Goal: Task Accomplishment & Management: Use online tool/utility

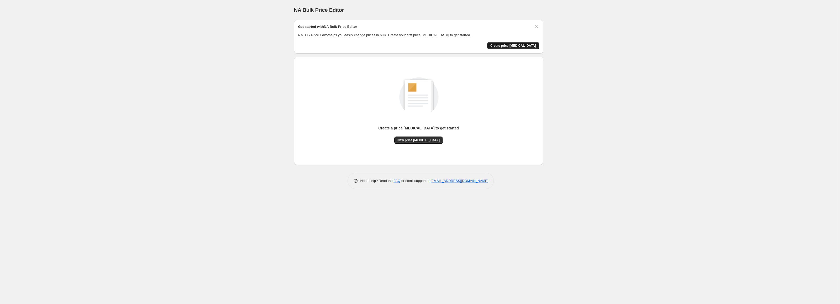
click at [506, 46] on span "Create price [MEDICAL_DATA]" at bounding box center [514, 46] width 46 height 4
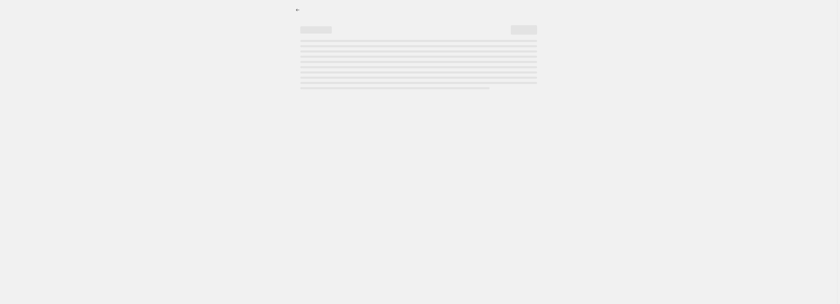
select select "percentage"
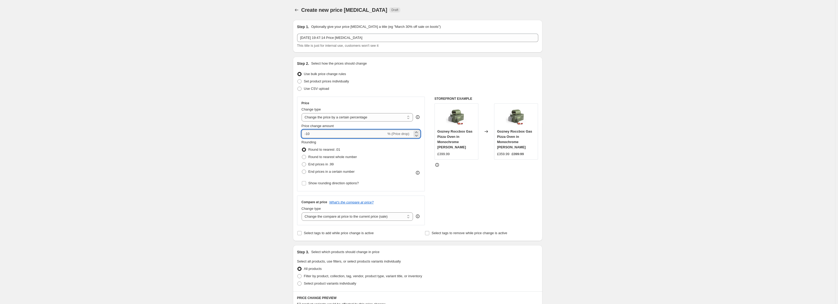
click at [327, 133] on input "-10" at bounding box center [343, 134] width 85 height 8
type input "-19"
click at [251, 151] on div "Create new price [MEDICAL_DATA]. This page is ready Create new price [MEDICAL_D…" at bounding box center [417, 266] width 835 height 532
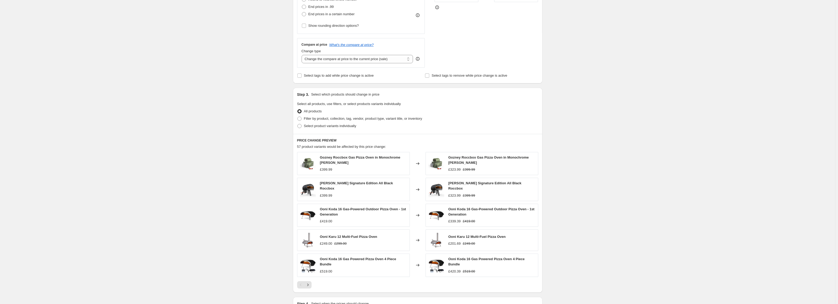
scroll to position [225, 0]
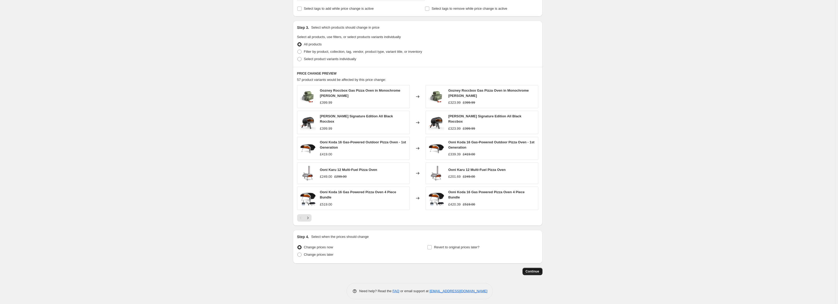
click at [534, 268] on button "Continue" at bounding box center [532, 271] width 20 height 7
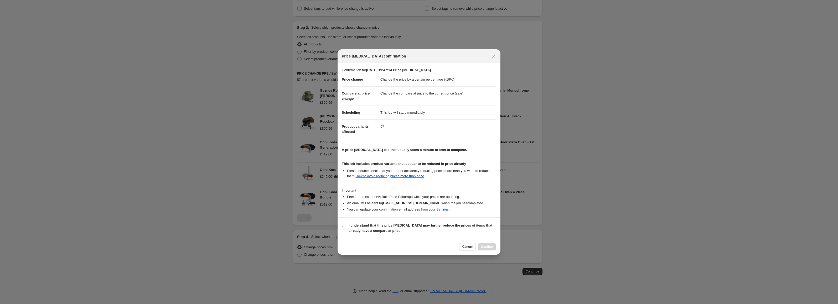
click at [375, 226] on b "I understand that this price [MEDICAL_DATA] may further reduce the prices of it…" at bounding box center [421, 227] width 144 height 9
click at [346, 226] on input "I understand that this price [MEDICAL_DATA] may further reduce the prices of it…" at bounding box center [344, 228] width 4 height 4
checkbox input "true"
click at [493, 246] on button "Confirm" at bounding box center [487, 246] width 18 height 7
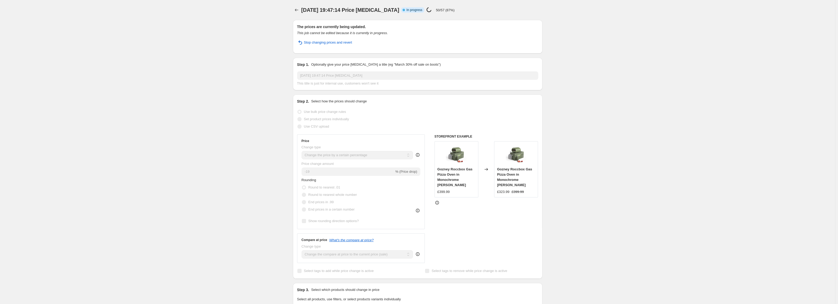
select select "percentage"
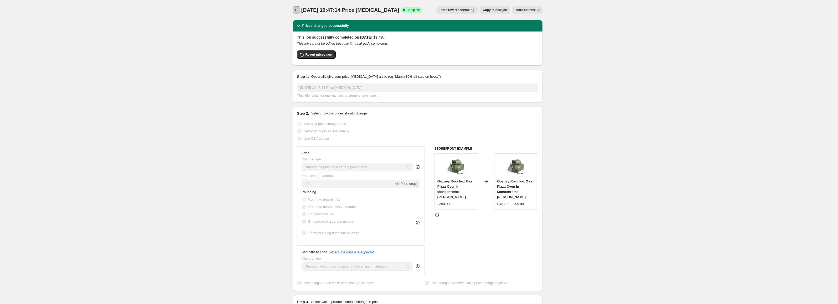
click at [299, 9] on icon "Price change jobs" at bounding box center [296, 9] width 5 height 5
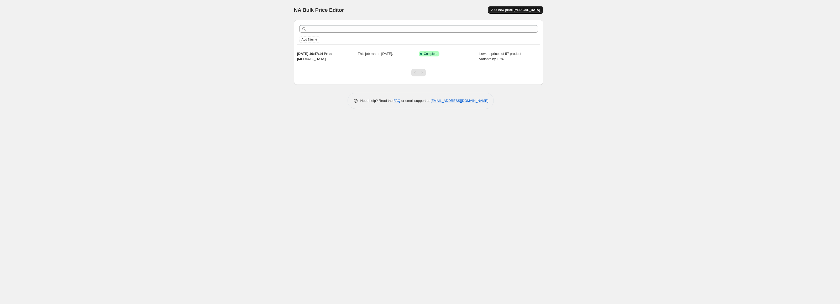
click at [511, 10] on span "Add new price [MEDICAL_DATA]" at bounding box center [515, 10] width 49 height 4
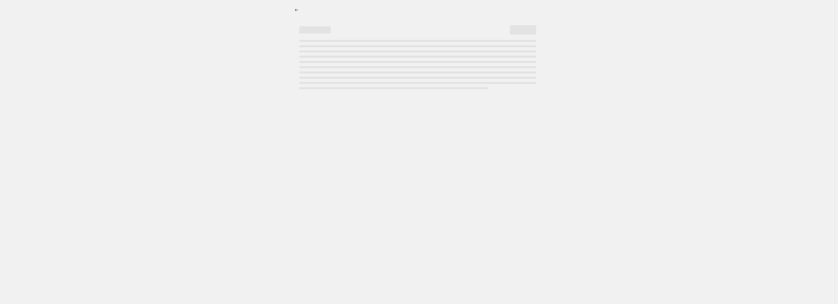
select select "percentage"
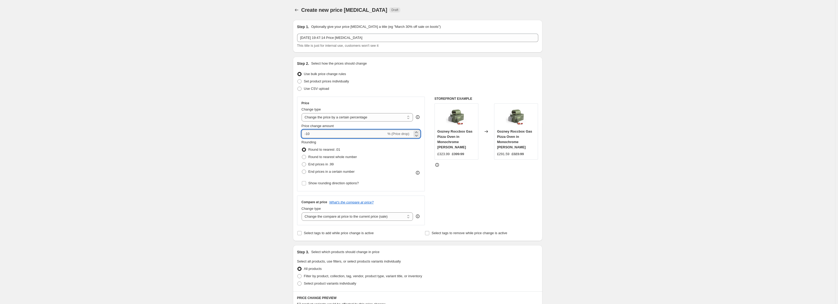
click at [326, 133] on input "-10" at bounding box center [343, 134] width 85 height 8
type input "-17"
click at [207, 130] on div "Create new price [MEDICAL_DATA]. This page is ready Create new price [MEDICAL_D…" at bounding box center [417, 266] width 835 height 532
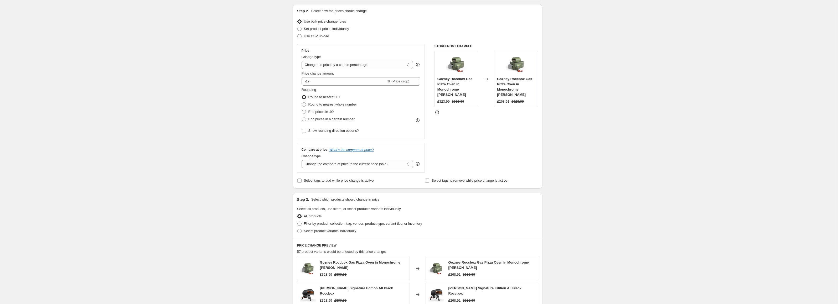
click at [315, 111] on span "End prices in .99" at bounding box center [320, 112] width 25 height 4
click at [302, 110] on input "End prices in .99" at bounding box center [302, 110] width 0 height 0
radio input "true"
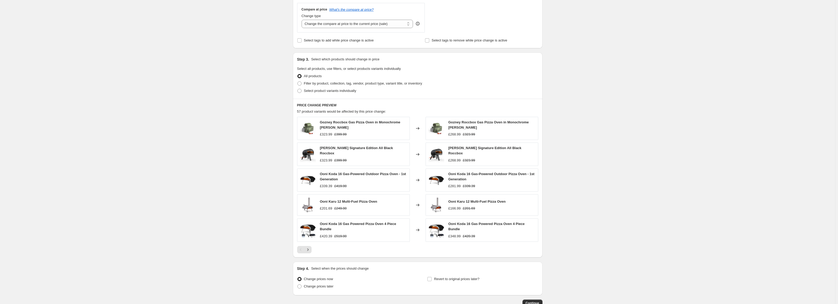
scroll to position [225, 0]
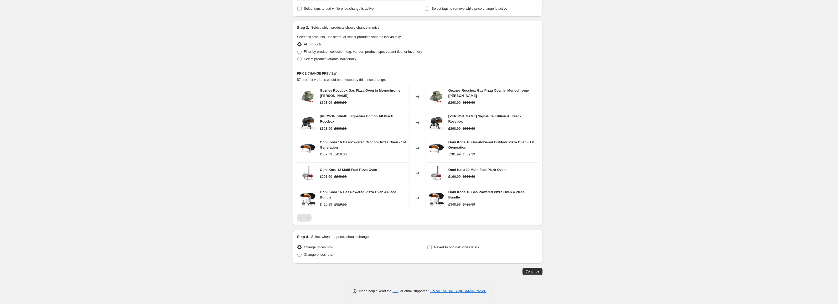
click at [533, 263] on div "Step 1. Optionally give your price [MEDICAL_DATA] a title (eg "March 30% off sa…" at bounding box center [416, 33] width 254 height 484
click at [531, 269] on span "Continue" at bounding box center [533, 271] width 14 height 4
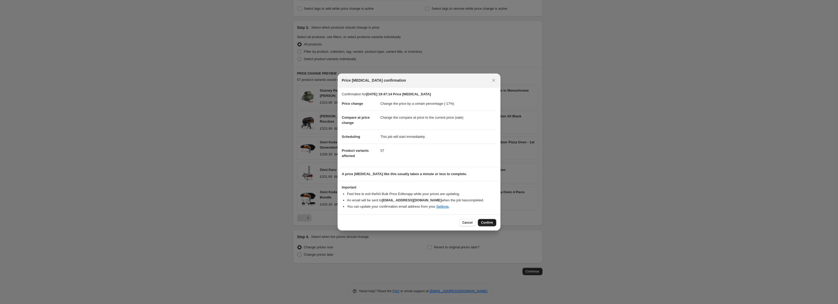
click at [491, 221] on span "Confirm" at bounding box center [487, 223] width 12 height 4
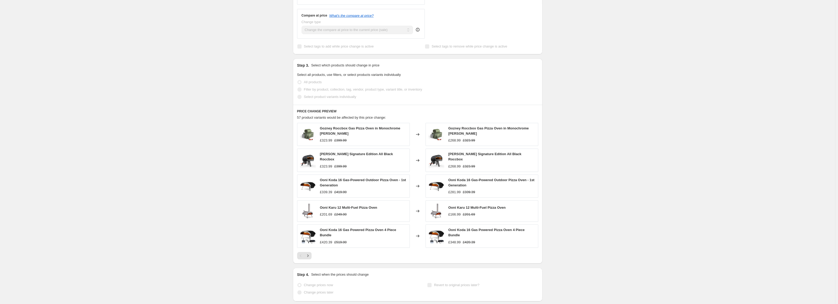
select select "percentage"
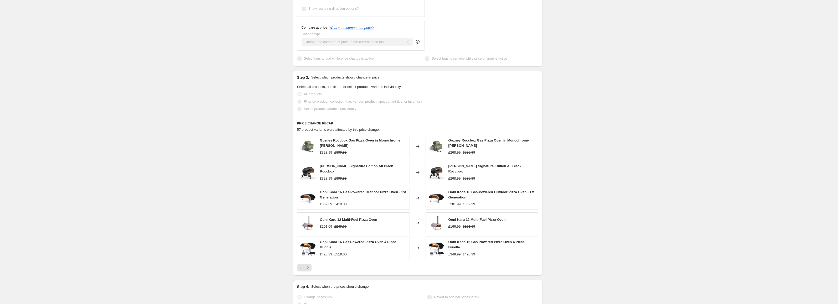
scroll to position [0, 0]
